Goal: Task Accomplishment & Management: Use online tool/utility

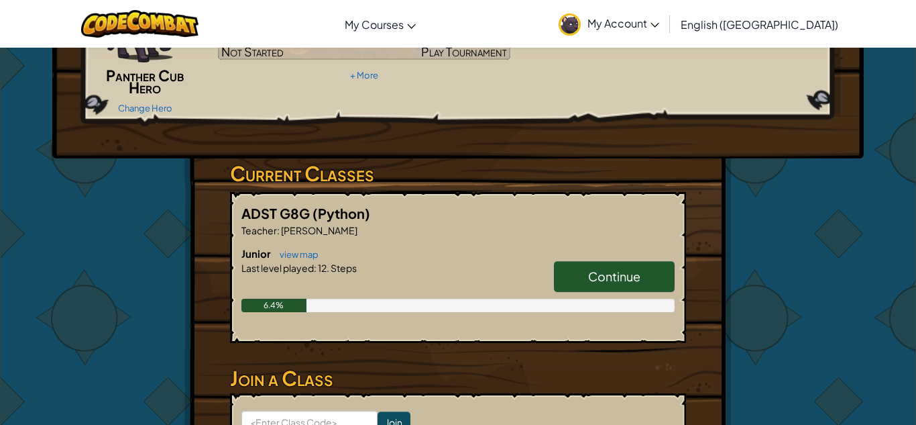
scroll to position [150, 0]
click at [581, 282] on link "Continue" at bounding box center [614, 276] width 121 height 31
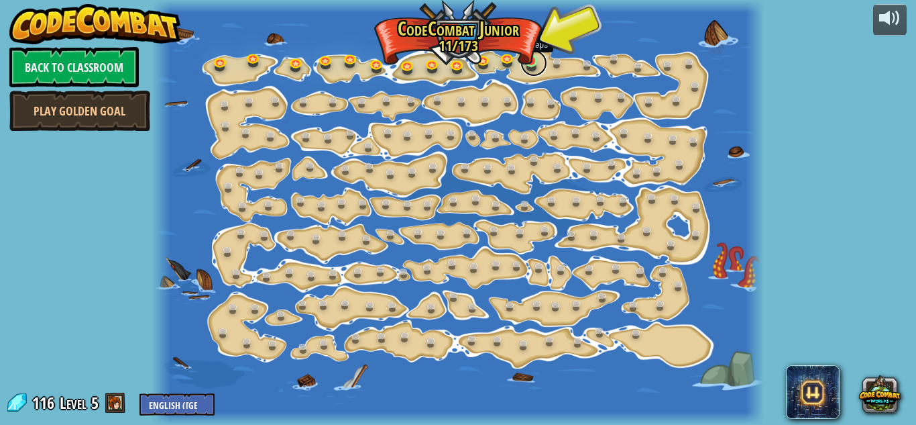
click at [529, 66] on link at bounding box center [534, 63] width 27 height 27
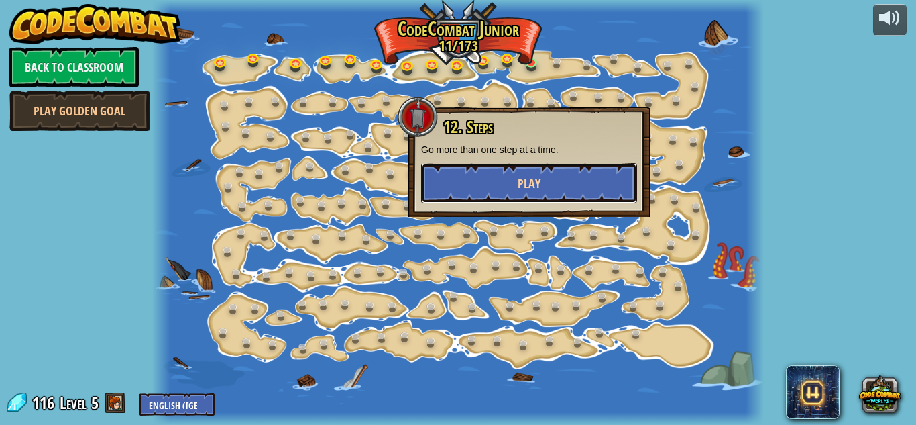
click at [537, 180] on span "Play" at bounding box center [529, 183] width 23 height 17
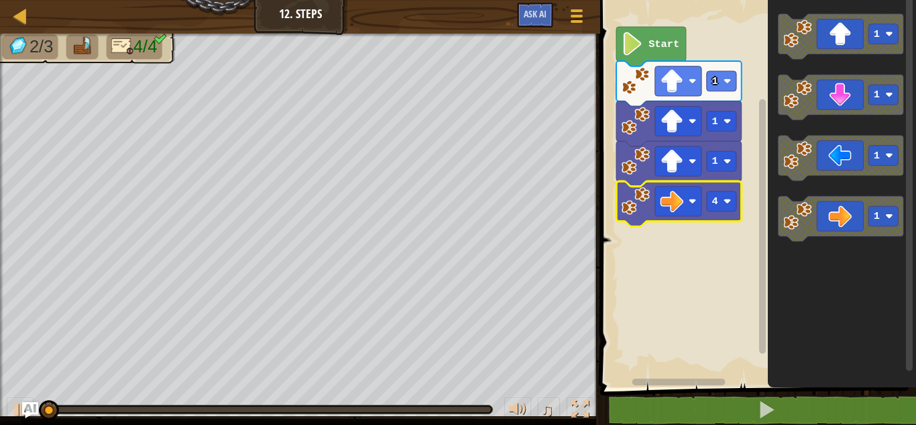
click at [721, 291] on rect "Blockly Workspace" at bounding box center [756, 190] width 320 height 394
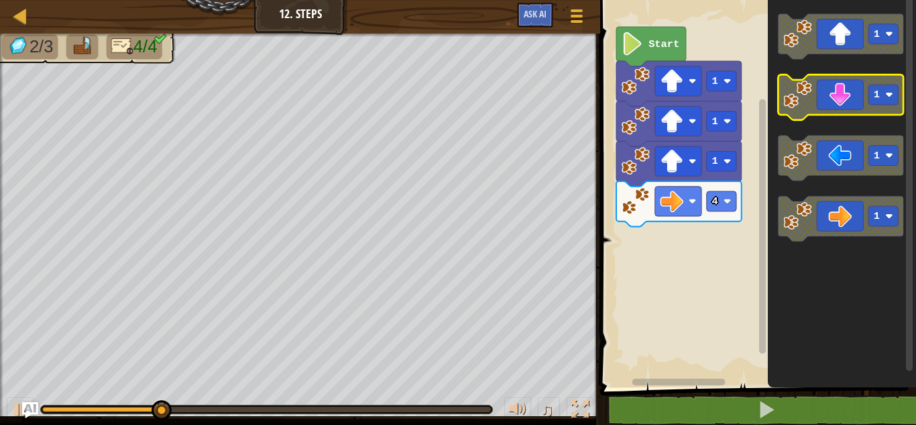
click at [843, 102] on icon "Blockly Workspace" at bounding box center [841, 96] width 125 height 45
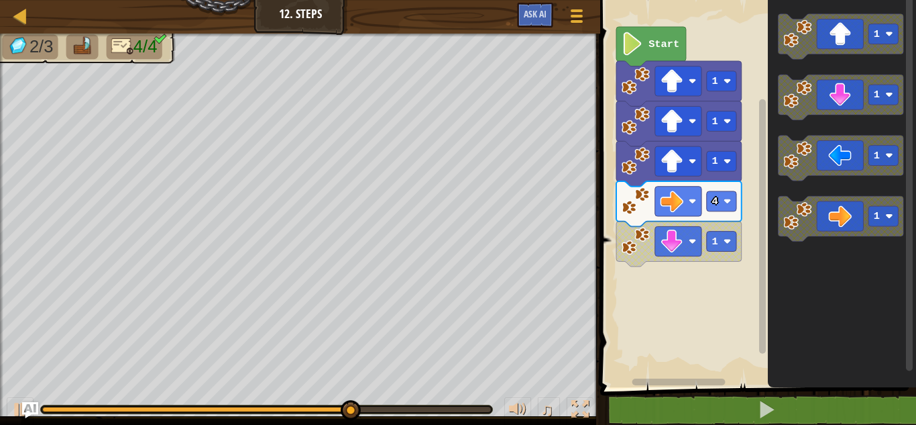
click at [645, 284] on div "Start 1 1 1 4 1 1 1 1 1" at bounding box center [756, 190] width 320 height 394
click at [772, 131] on icon "1 1 1 1" at bounding box center [842, 190] width 148 height 394
click at [676, 255] on div "Start 1 1 1 4 1 1 1 1 1" at bounding box center [756, 190] width 320 height 394
click at [676, 255] on rect "Blockly Workspace" at bounding box center [678, 241] width 46 height 30
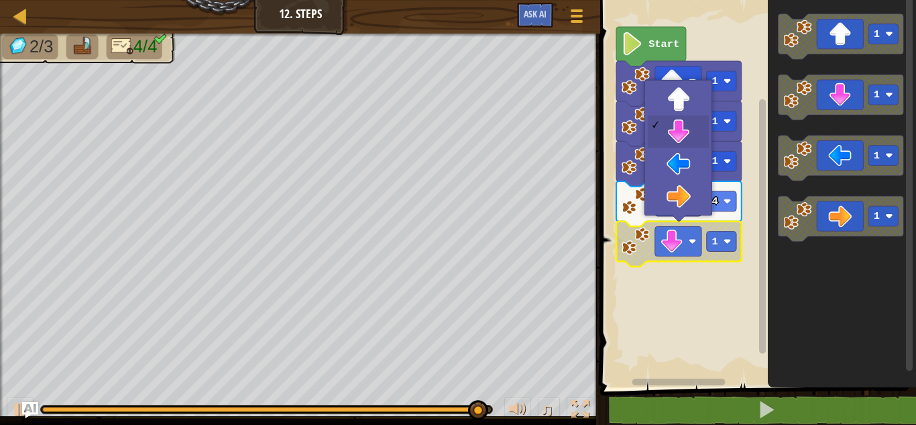
click at [676, 255] on rect "Blockly Workspace" at bounding box center [678, 241] width 46 height 30
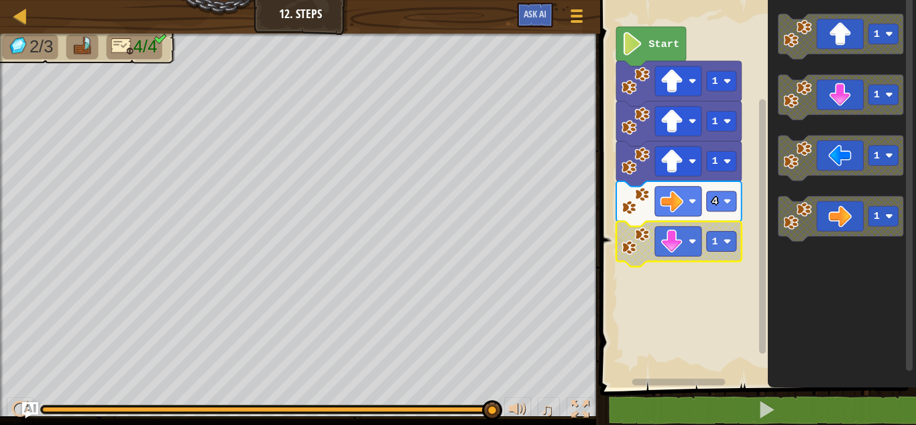
click at [704, 336] on rect "Blockly Workspace" at bounding box center [756, 190] width 320 height 394
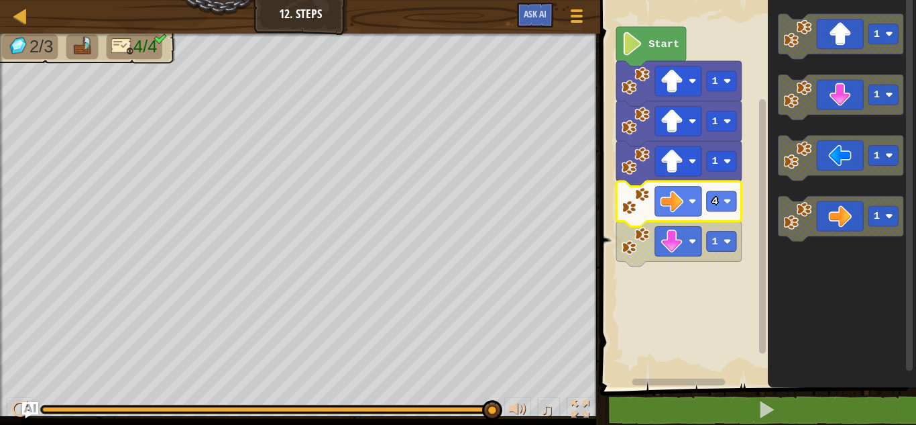
click at [639, 223] on icon "Blockly Workspace" at bounding box center [678, 203] width 125 height 45
click at [668, 241] on image "Blockly Workspace" at bounding box center [672, 240] width 23 height 23
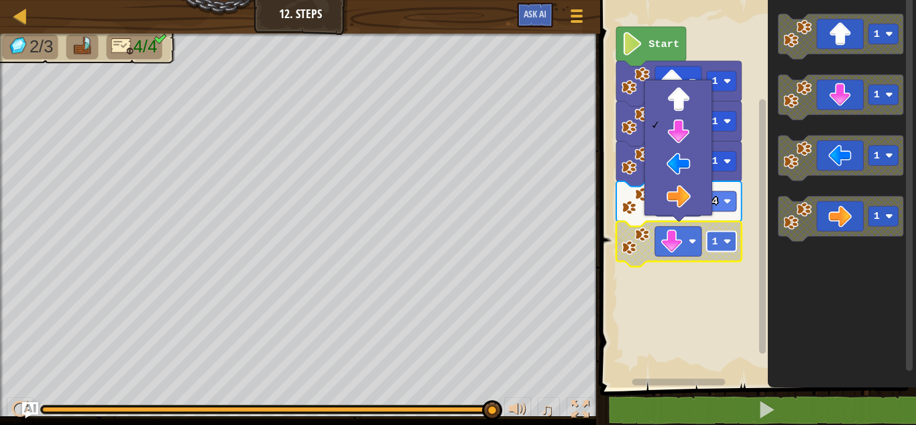
click at [720, 242] on rect "Blockly Workspace" at bounding box center [722, 241] width 30 height 20
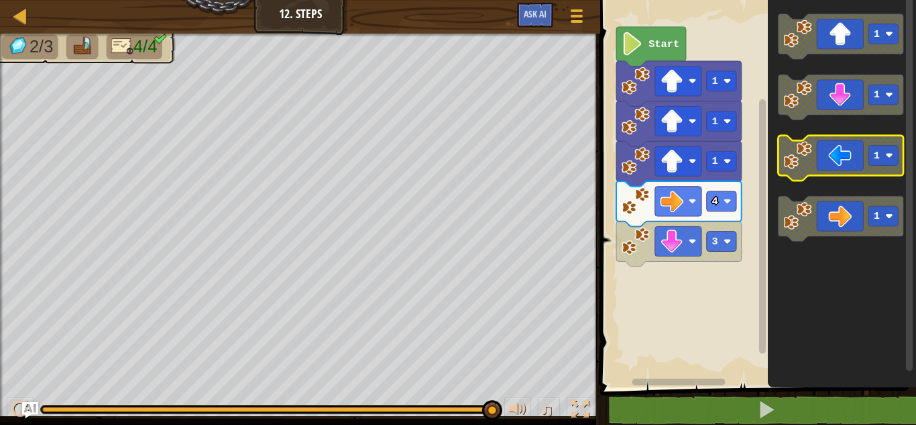
click at [865, 146] on icon "Blockly Workspace" at bounding box center [841, 158] width 125 height 45
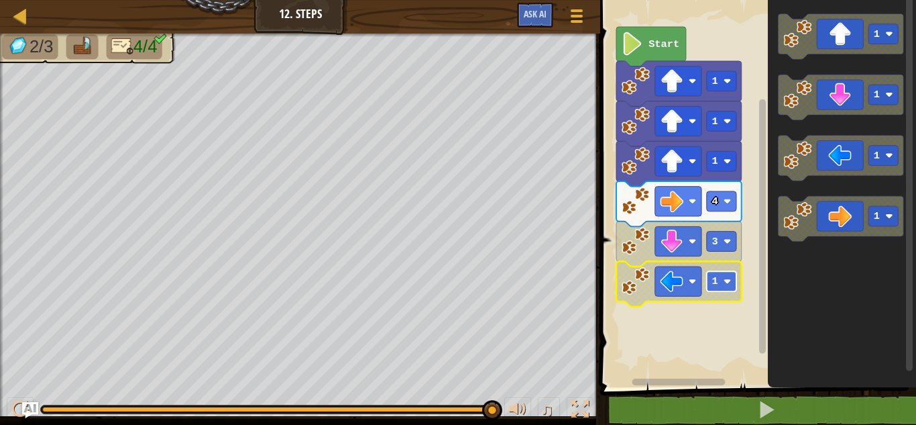
click at [722, 271] on rect "Blockly Workspace" at bounding box center [722, 281] width 30 height 20
click at [732, 319] on rect "Blockly Workspace" at bounding box center [756, 190] width 320 height 394
click at [643, 290] on image "Blockly Workspace" at bounding box center [636, 281] width 28 height 28
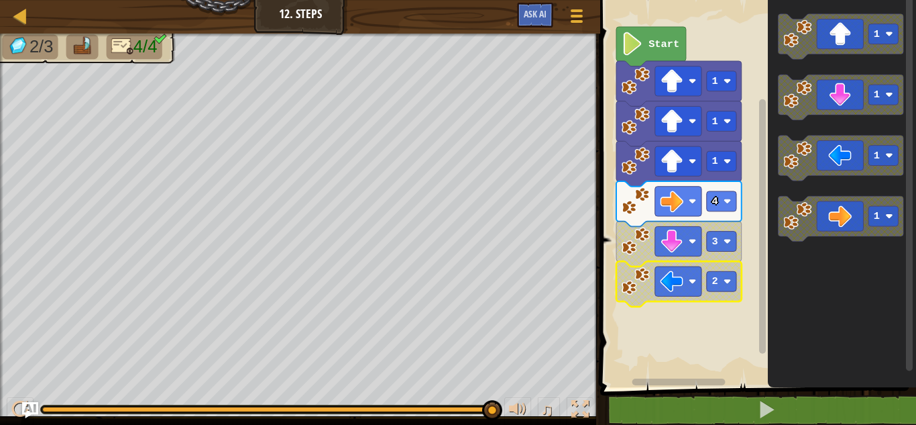
click at [643, 290] on image "Blockly Workspace" at bounding box center [636, 281] width 28 height 28
drag, startPoint x: 496, startPoint y: 405, endPoint x: 0, endPoint y: 368, distance: 497.8
click at [0, 368] on div "2/3 4/4 ♫ Panther Cub" at bounding box center [458, 229] width 916 height 391
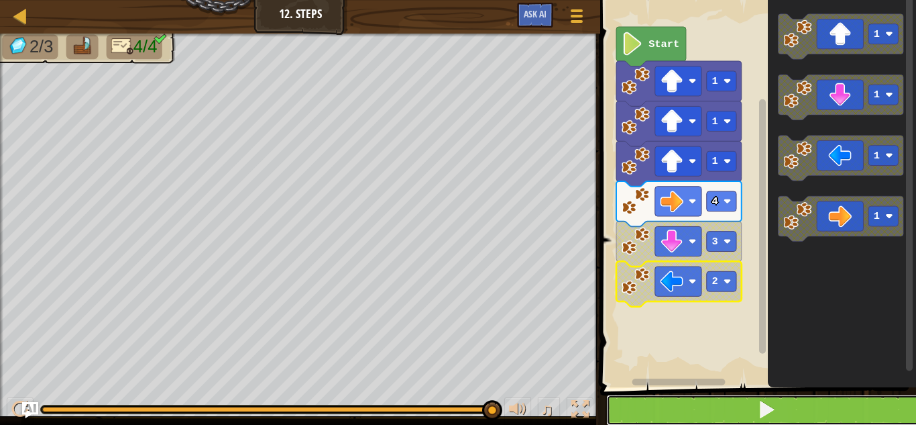
click at [748, 407] on button at bounding box center [766, 409] width 320 height 31
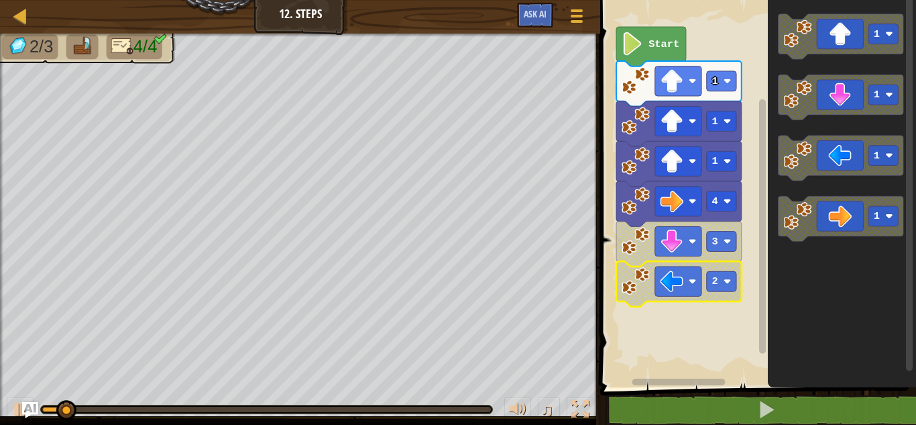
click at [629, 54] on image "Blockly Workspace" at bounding box center [633, 43] width 22 height 23
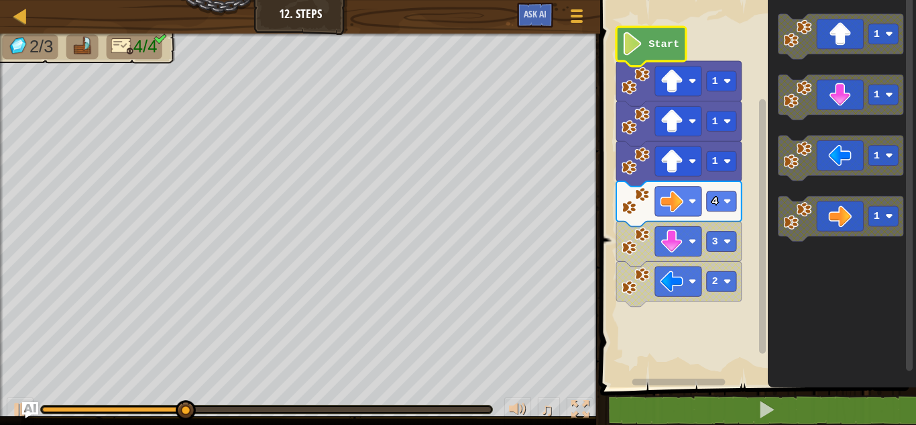
click at [629, 54] on image "Blockly Workspace" at bounding box center [633, 43] width 22 height 23
click at [678, 244] on image "Blockly Workspace" at bounding box center [672, 240] width 23 height 23
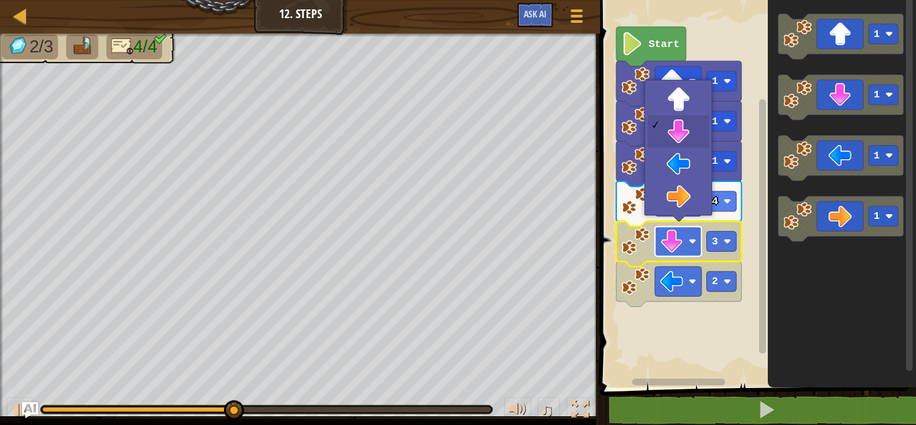
click at [678, 244] on image "Blockly Workspace" at bounding box center [672, 240] width 23 height 23
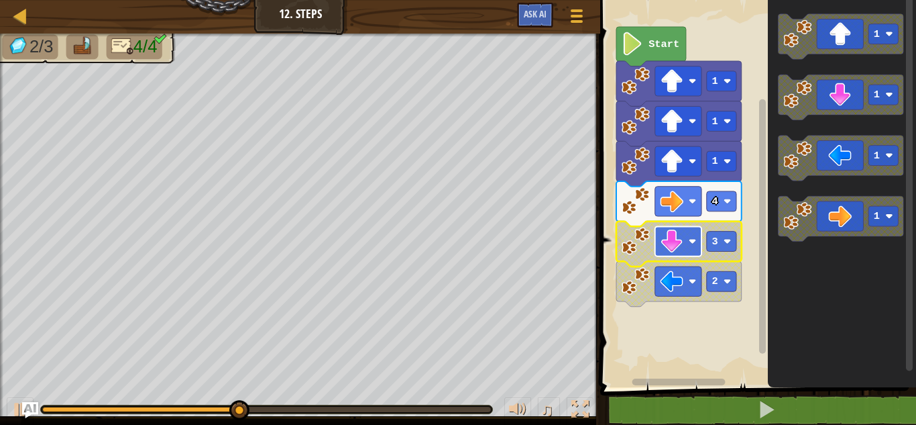
click at [678, 244] on image "Blockly Workspace" at bounding box center [672, 240] width 23 height 23
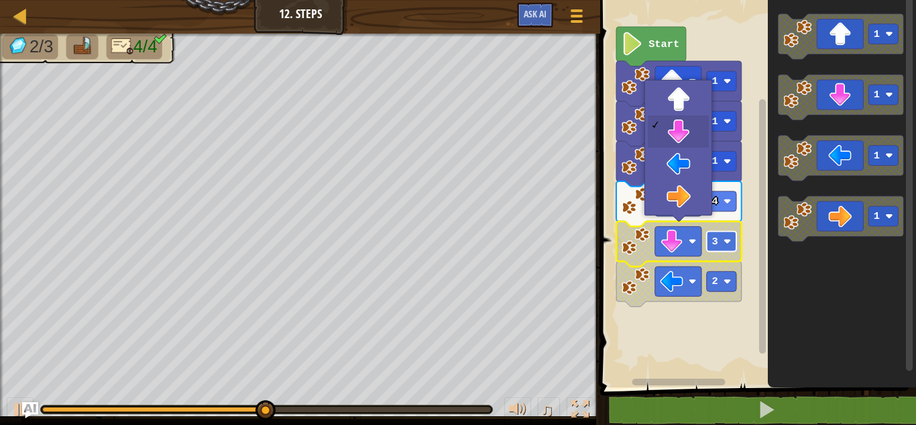
click at [721, 243] on rect "Blockly Workspace" at bounding box center [722, 241] width 30 height 20
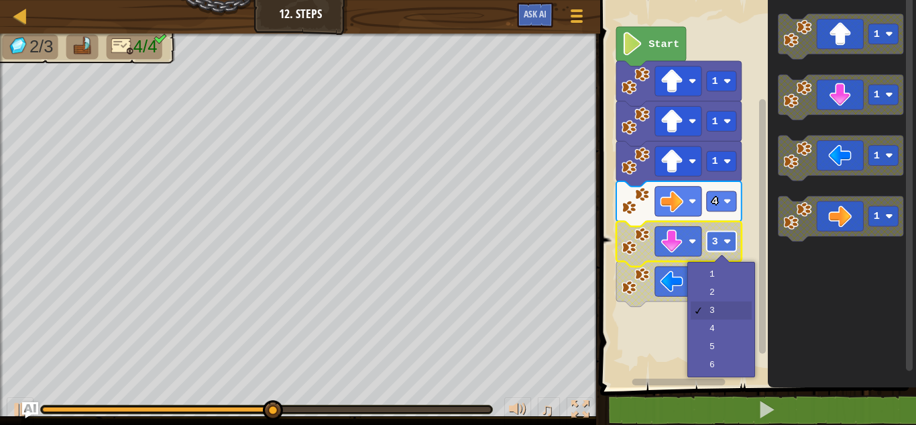
click at [721, 243] on rect "Blockly Workspace" at bounding box center [722, 241] width 30 height 20
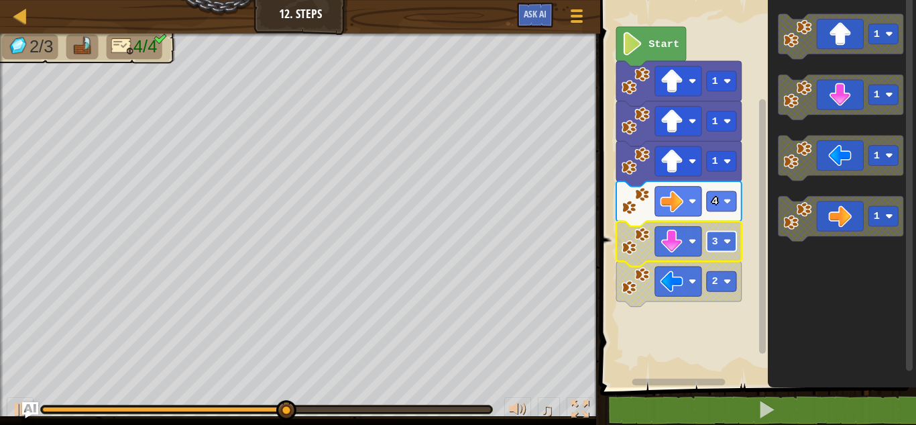
click at [721, 243] on rect "Blockly Workspace" at bounding box center [722, 241] width 30 height 20
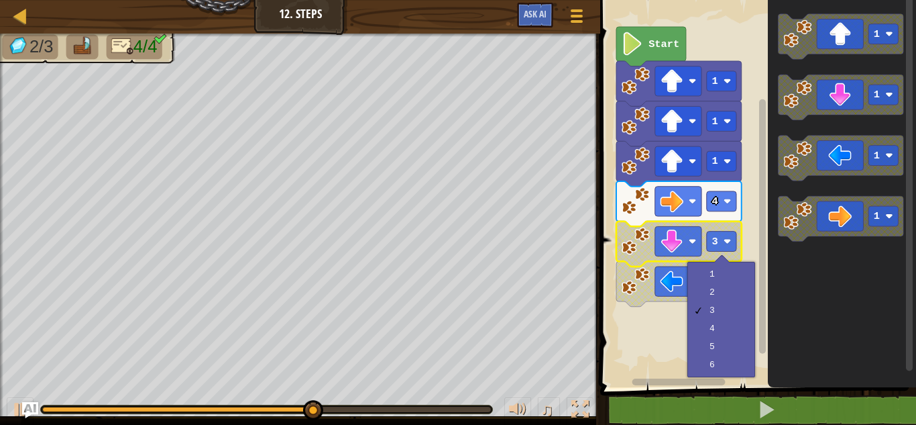
click at [674, 324] on rect "Blockly Workspace" at bounding box center [756, 190] width 320 height 394
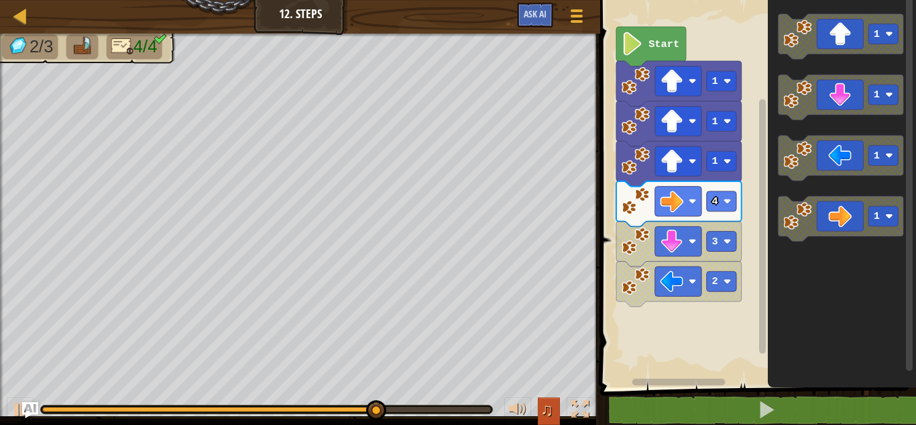
click at [549, 404] on span "♫" at bounding box center [547, 409] width 13 height 20
click at [526, 405] on button at bounding box center [517, 411] width 27 height 28
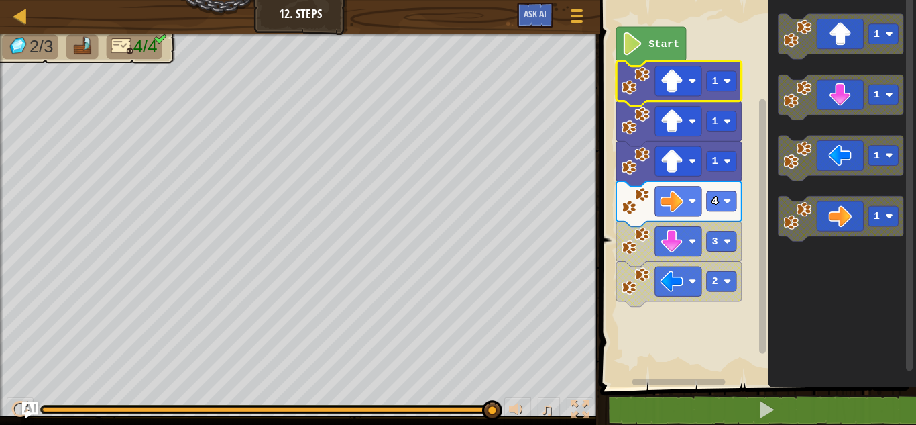
click at [645, 96] on icon "Blockly Workspace" at bounding box center [678, 83] width 125 height 45
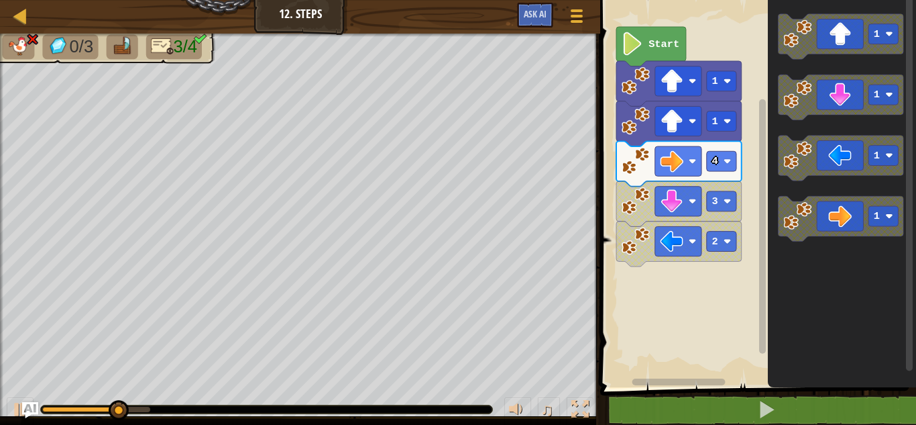
click at [643, 99] on icon "Blockly Workspace" at bounding box center [678, 83] width 125 height 45
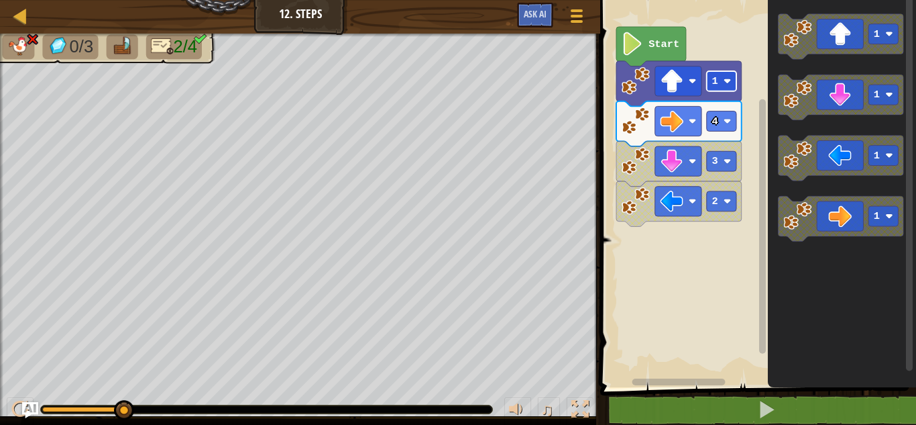
click at [729, 89] on rect "Blockly Workspace" at bounding box center [722, 81] width 30 height 20
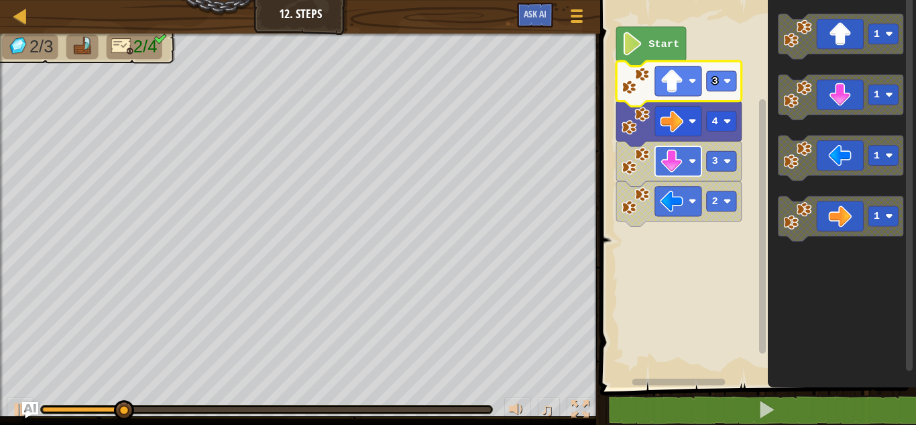
click at [698, 170] on rect "Blockly Workspace" at bounding box center [678, 161] width 46 height 30
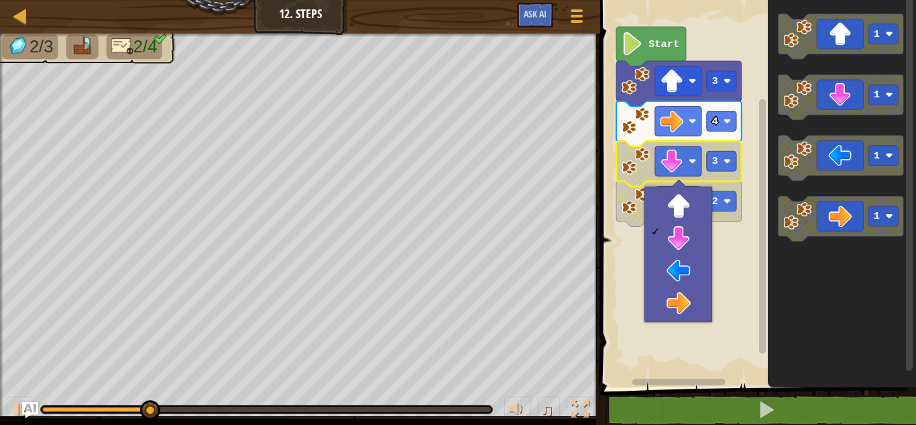
click at [745, 290] on rect "Blockly Workspace" at bounding box center [756, 190] width 320 height 394
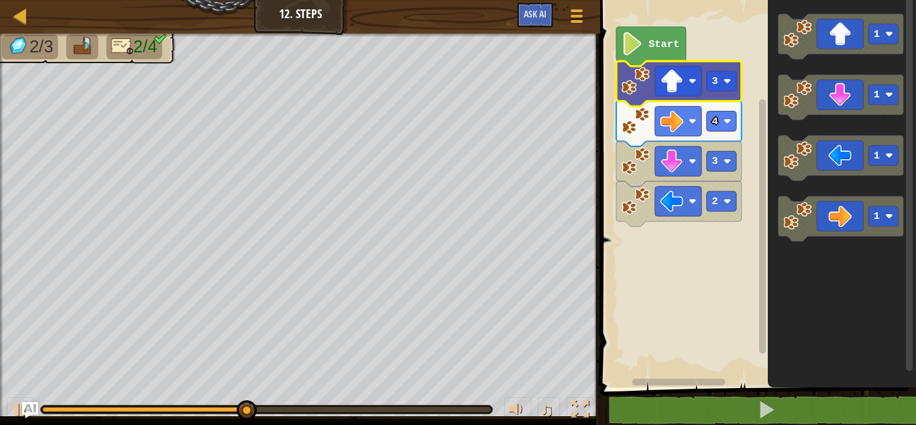
click at [622, 93] on image "Blockly Workspace" at bounding box center [636, 80] width 28 height 28
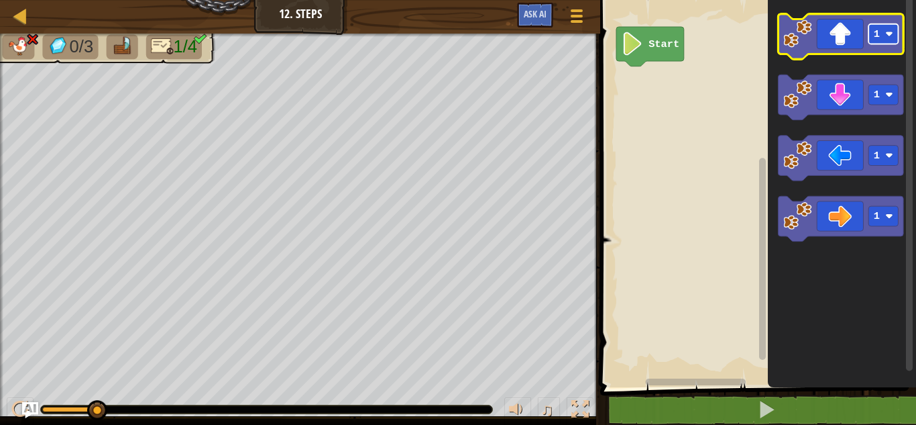
click at [875, 40] on text "1" at bounding box center [877, 34] width 6 height 12
click at [835, 43] on icon "Blockly Workspace" at bounding box center [841, 36] width 125 height 45
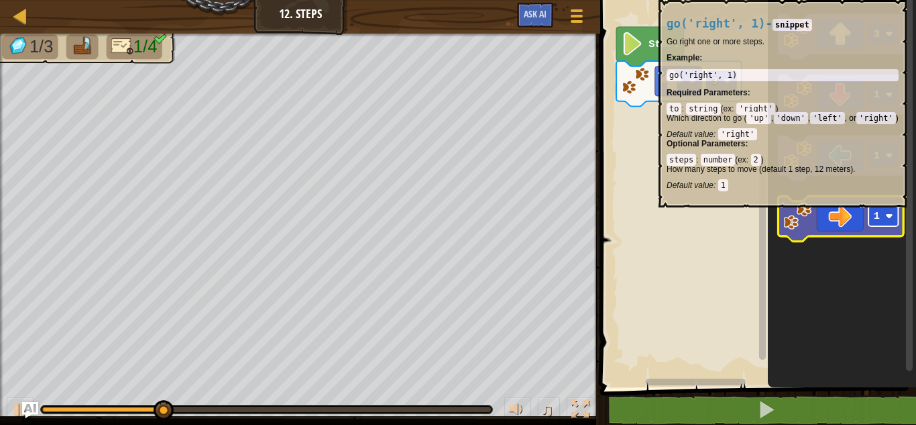
click at [881, 221] on rect "Blockly Workspace" at bounding box center [884, 216] width 30 height 20
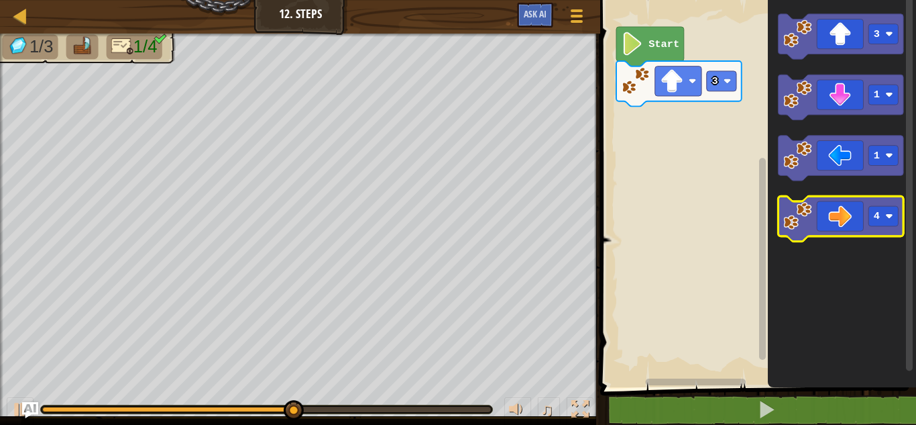
click at [843, 230] on icon "Blockly Workspace" at bounding box center [841, 218] width 125 height 45
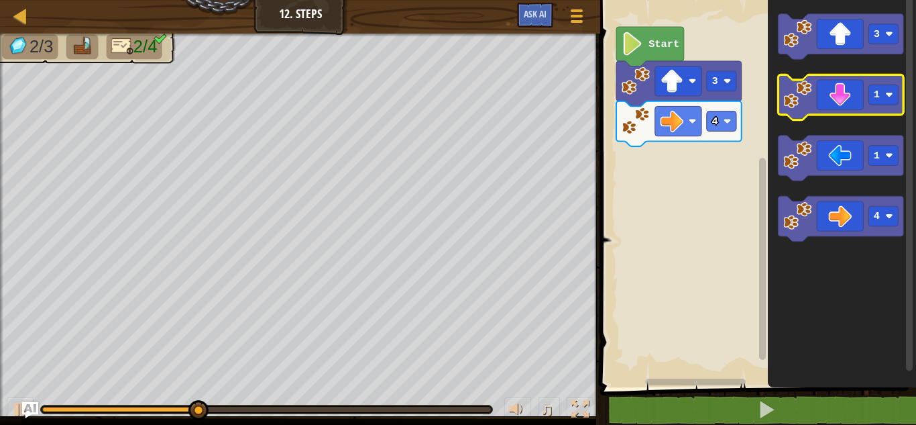
click at [871, 107] on icon "Blockly Workspace" at bounding box center [841, 96] width 125 height 45
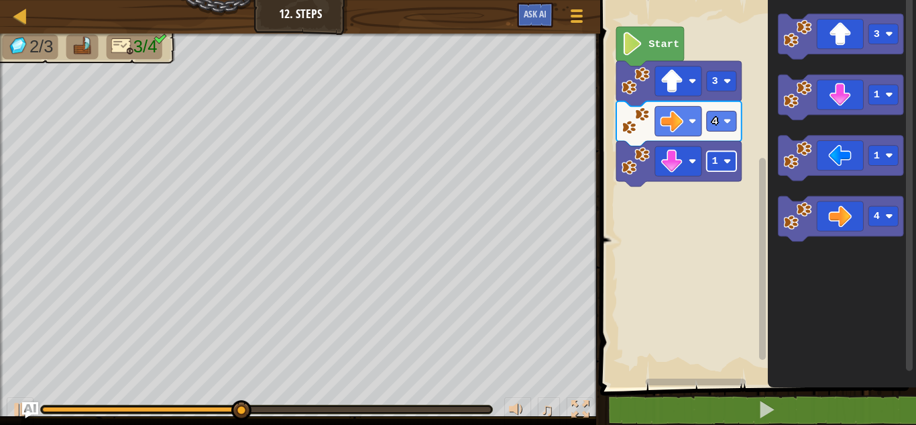
click at [718, 166] on rect "Blockly Workspace" at bounding box center [722, 161] width 30 height 20
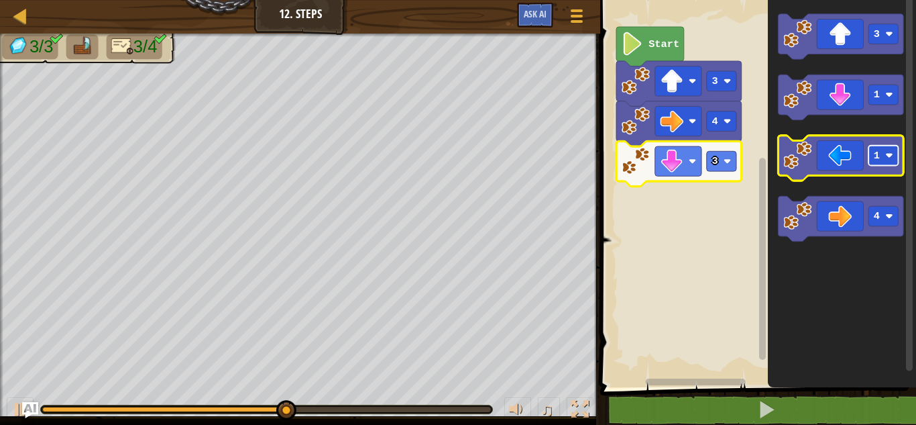
click at [878, 162] on rect "Blockly Workspace" at bounding box center [884, 156] width 30 height 20
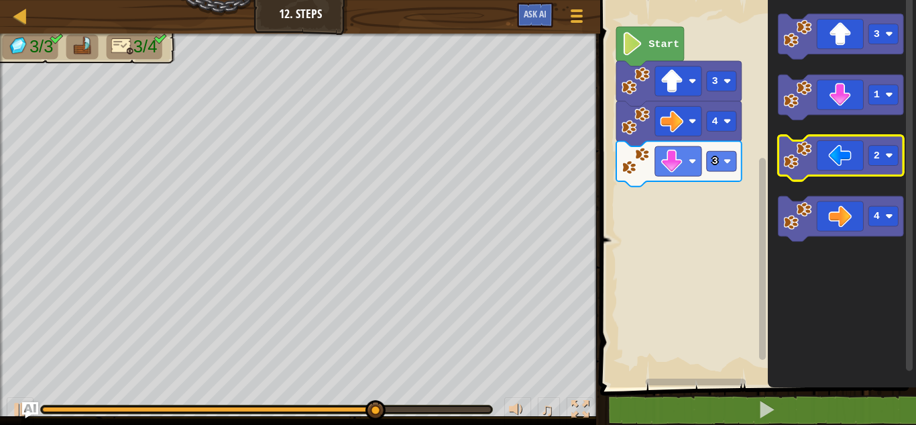
click at [850, 167] on icon "Blockly Workspace" at bounding box center [841, 158] width 125 height 45
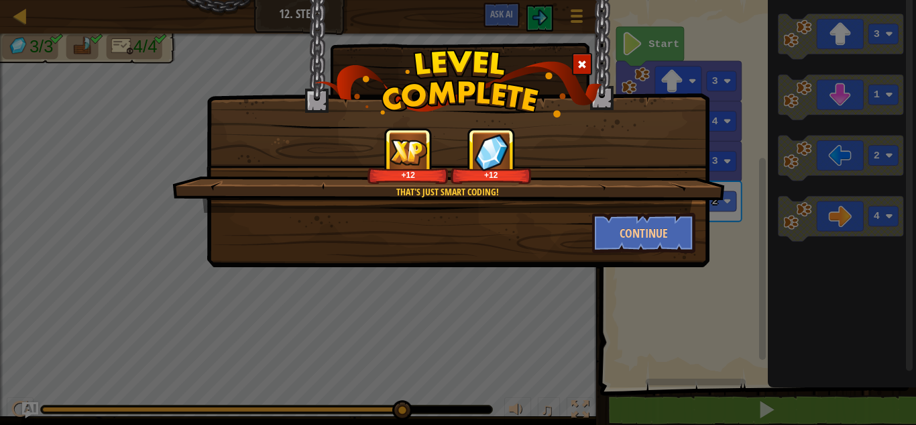
click at [837, 282] on div "That's just smart coding! +12 +12 Continue" at bounding box center [458, 212] width 916 height 425
